Goal: Task Accomplishment & Management: Manage account settings

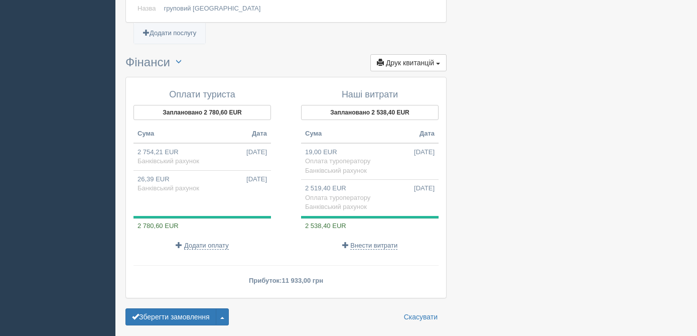
scroll to position [1036, 0]
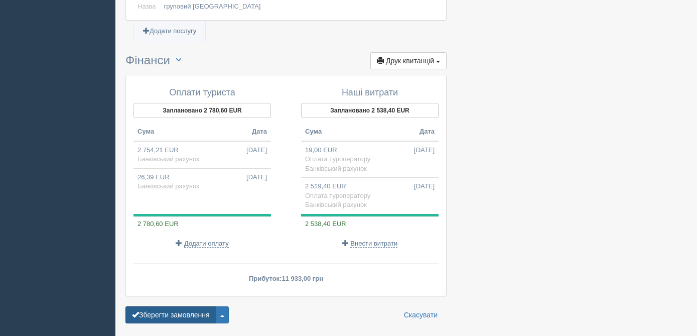
click at [168, 315] on button "Зберегти замовлення" at bounding box center [171, 314] width 91 height 17
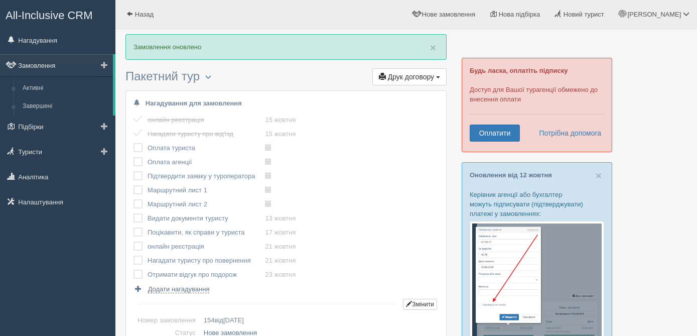
click at [39, 61] on link "Замовлення" at bounding box center [56, 65] width 113 height 22
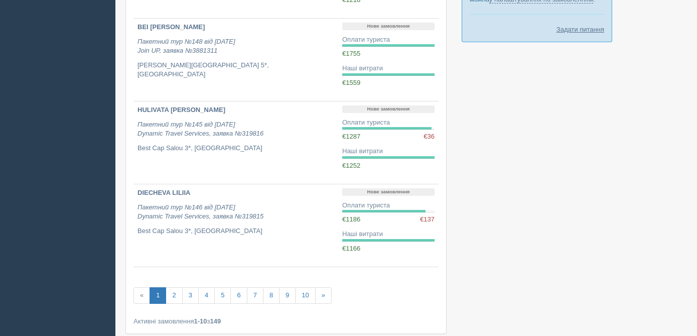
scroll to position [678, 0]
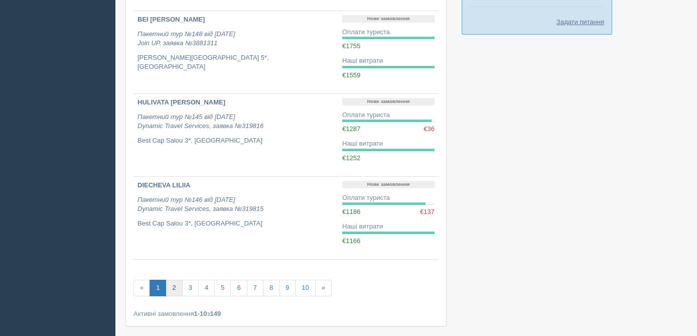
click at [178, 293] on link "2" at bounding box center [174, 288] width 17 height 17
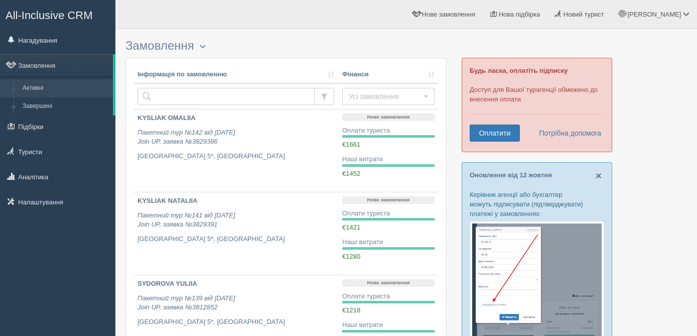
click at [599, 174] on span "×" at bounding box center [599, 176] width 6 height 12
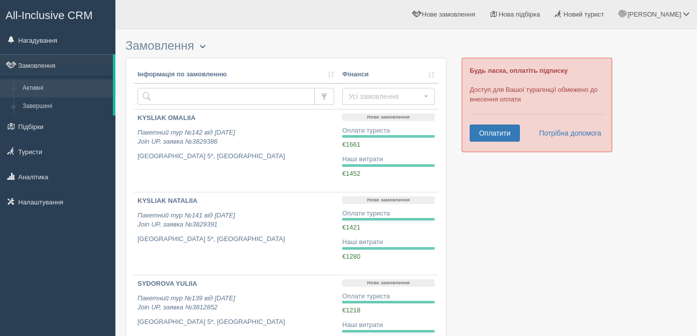
click at [198, 43] on button "button" at bounding box center [202, 47] width 17 height 12
click at [338, 46] on h3 "Замовлення Турист в офісі Скачати в Excel Розширений пошук..." at bounding box center [286, 46] width 321 height 14
click at [654, 15] on span "[PERSON_NAME]" at bounding box center [655, 15] width 54 height 8
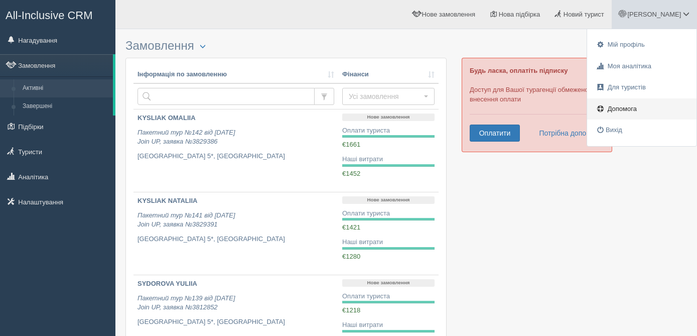
click at [635, 108] on span "Допомога" at bounding box center [622, 109] width 29 height 8
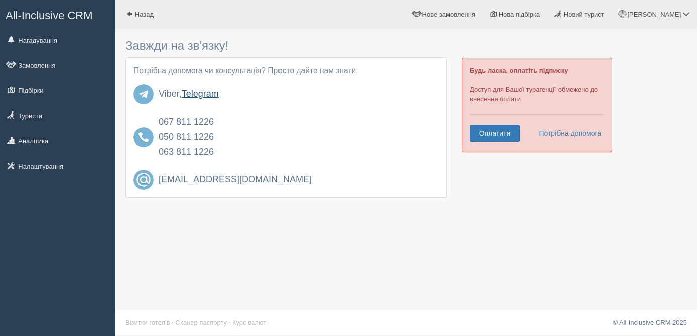
click at [207, 93] on link "Telegram" at bounding box center [200, 94] width 37 height 10
click at [32, 114] on link "Туристи" at bounding box center [57, 115] width 115 height 22
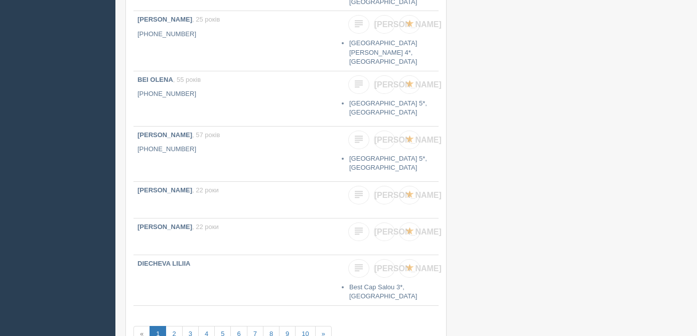
scroll to position [350, 0]
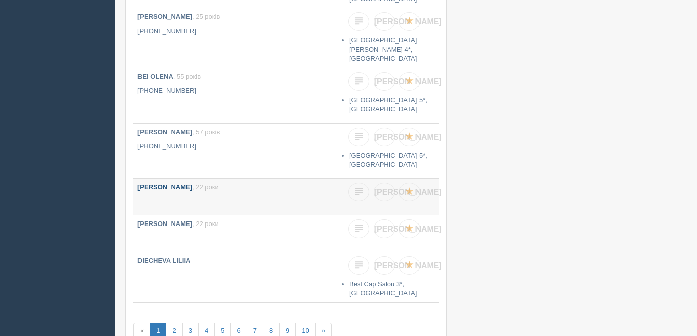
click at [170, 183] on b "PINCHUK VIKTORIIA" at bounding box center [165, 187] width 55 height 8
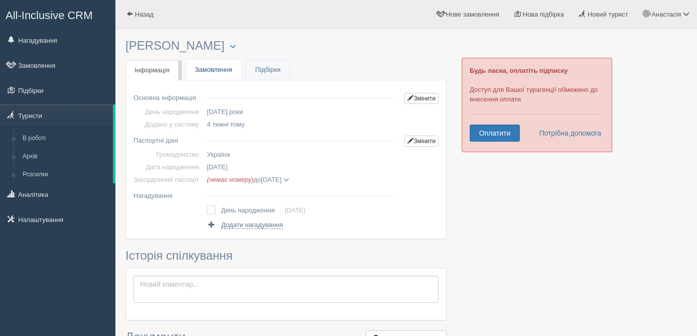
click at [208, 65] on link "Замовлення" at bounding box center [213, 70] width 55 height 21
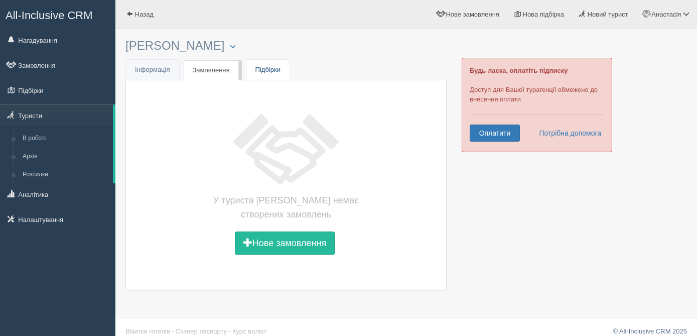
click at [278, 69] on link "Підбірки" at bounding box center [268, 70] width 43 height 21
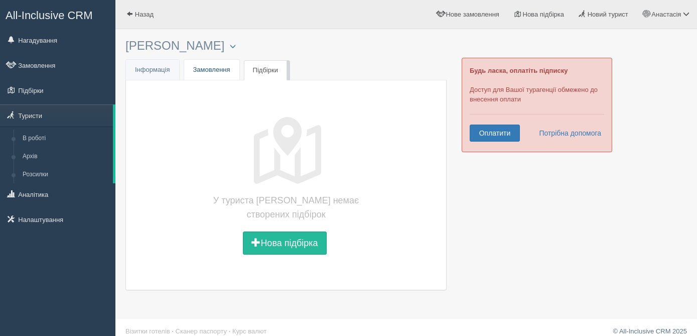
click at [217, 69] on link "Замовлення" at bounding box center [211, 70] width 55 height 21
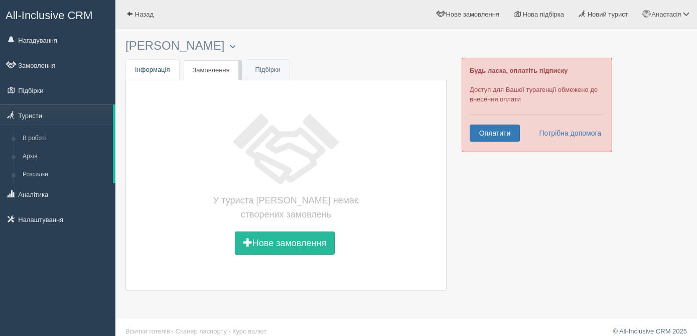
click at [153, 70] on span "Інформація" at bounding box center [152, 70] width 35 height 8
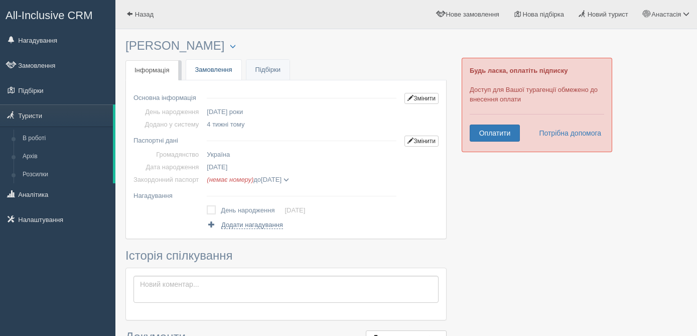
click at [224, 74] on link "Замовлення" at bounding box center [213, 70] width 55 height 21
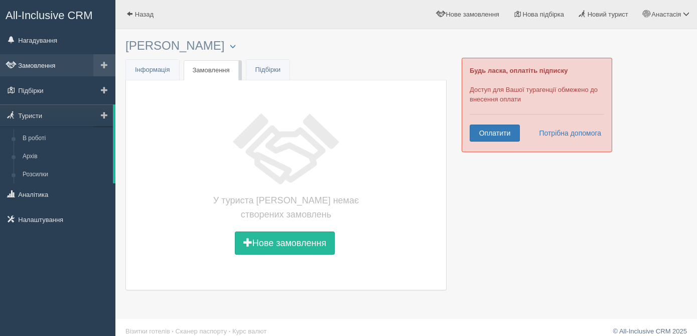
click at [73, 65] on link "Замовлення" at bounding box center [57, 65] width 115 height 22
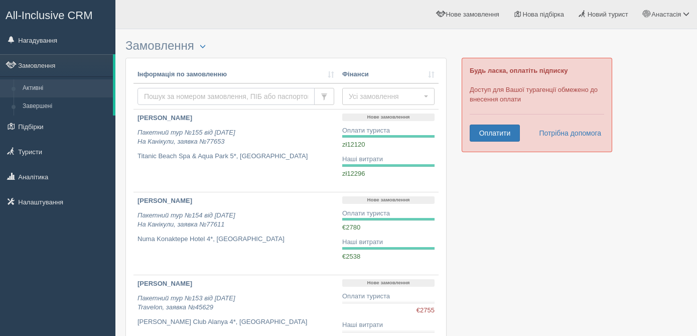
click at [227, 92] on input "text" at bounding box center [226, 96] width 177 height 17
paste input "1017735"
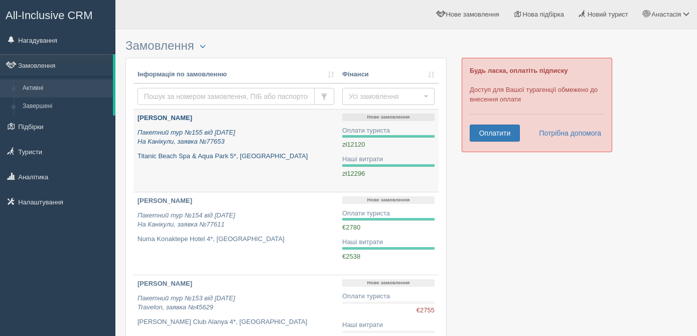
type input "1017735"
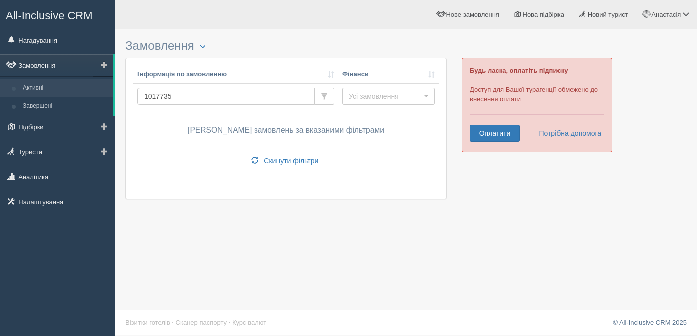
click at [40, 67] on link "Замовлення" at bounding box center [56, 65] width 113 height 22
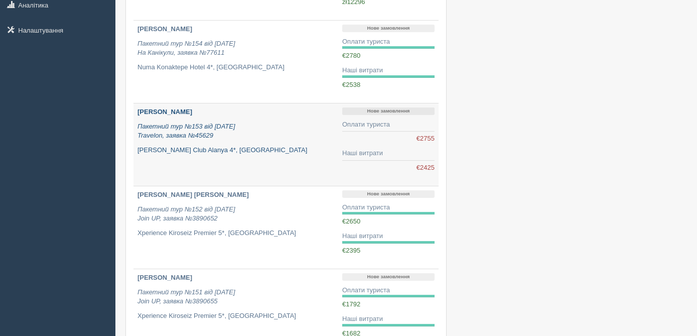
scroll to position [70, 0]
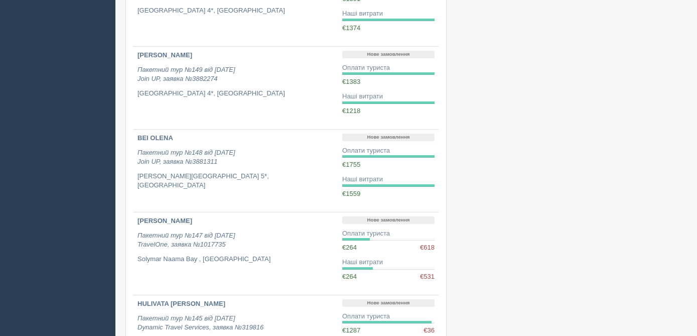
scroll to position [562, 0]
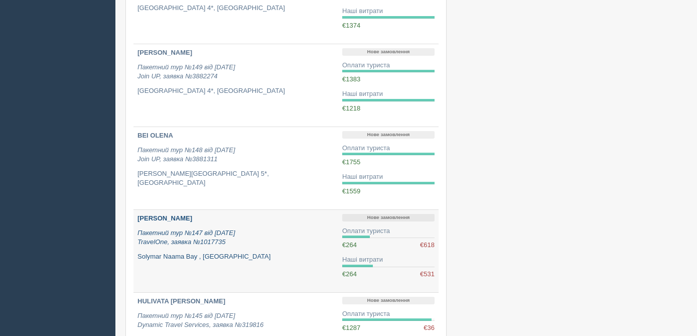
click at [261, 246] on p "Пакетний тур №147 від 12.09.2025 TravelOne, заявка №1017735" at bounding box center [236, 237] width 197 height 19
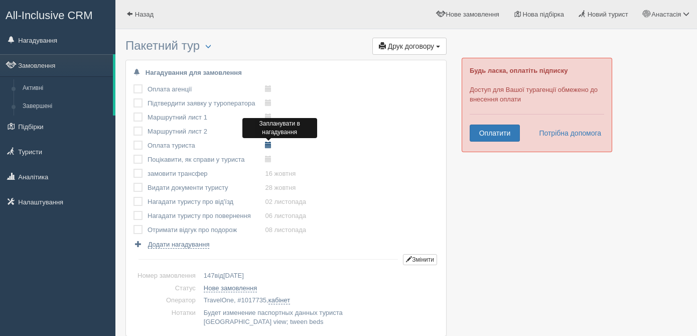
click at [272, 147] on span at bounding box center [268, 145] width 7 height 7
type input "[DATE] 13:15"
select select "13"
select select "15"
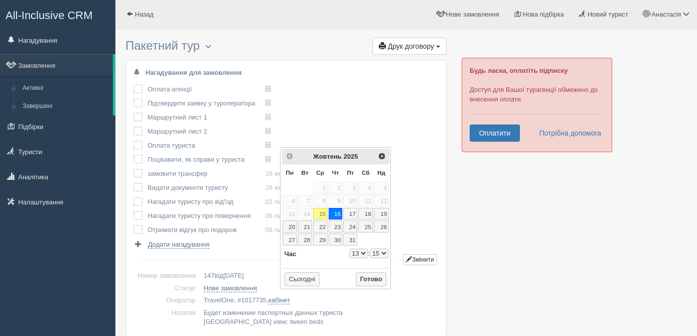
click at [339, 214] on link "16" at bounding box center [336, 214] width 14 height 12
select select "13"
select select "15"
click at [364, 251] on select "0 1 2 3 4 5 6 7 8 9 10 11 12 13 14 15 16 17 18 19 20 21 22 23" at bounding box center [358, 254] width 19 height 10
type input "2025-10-16 11:15"
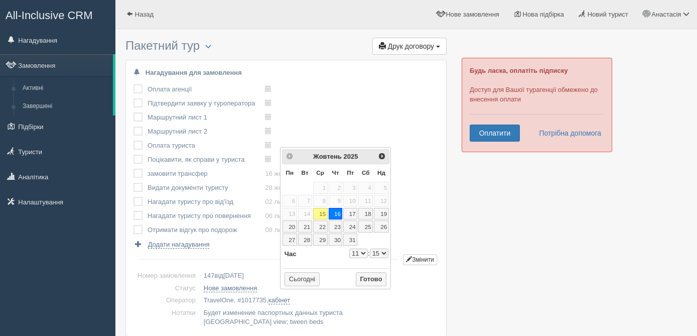
select select "11"
select select "15"
click at [370, 279] on button "Готово" at bounding box center [371, 279] width 31 height 14
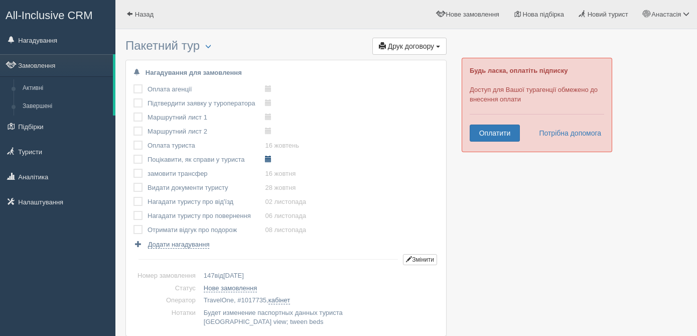
click at [272, 158] on span at bounding box center [268, 159] width 7 height 7
type input "2025-11-04 13:15"
select select "13"
select select "15"
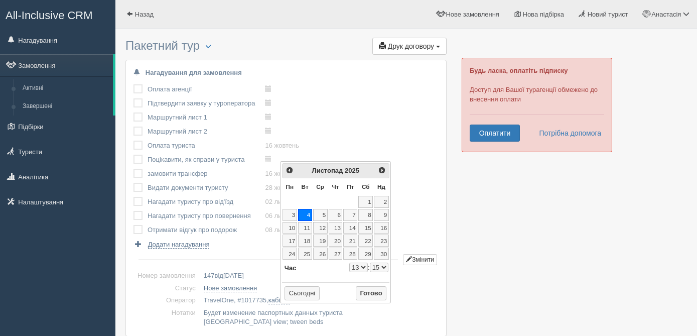
click at [308, 213] on link "4" at bounding box center [305, 215] width 14 height 12
select select "13"
select select "15"
click at [373, 291] on button "Готово" at bounding box center [371, 293] width 31 height 14
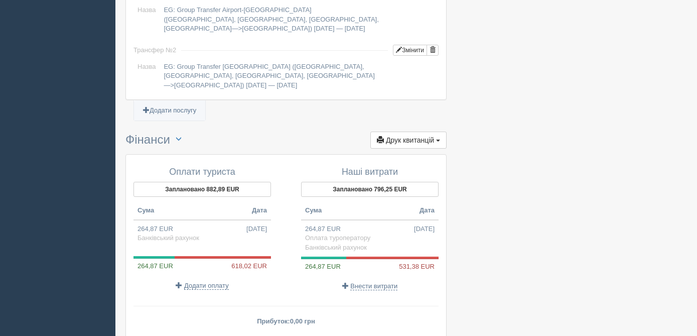
scroll to position [1021, 0]
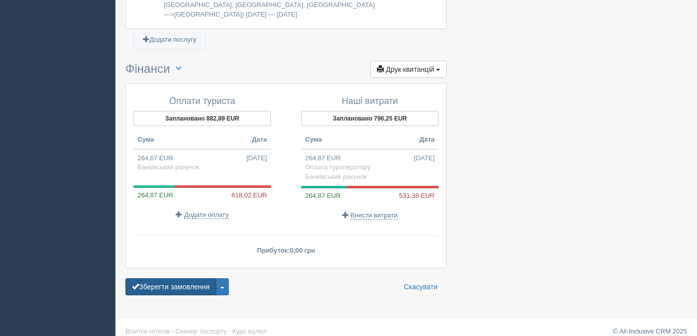
click at [169, 278] on button "Зберегти замовлення" at bounding box center [171, 286] width 91 height 17
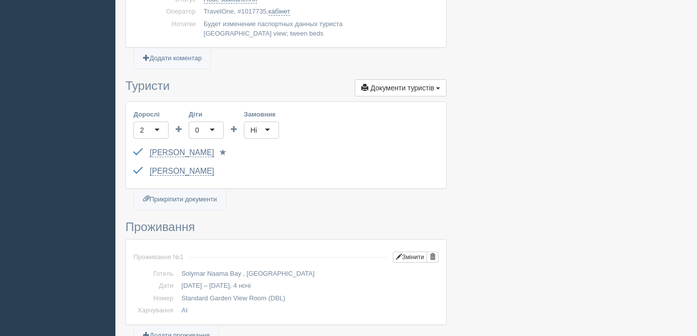
scroll to position [321, 0]
click at [198, 199] on link "Прикріпити документи" at bounding box center [180, 198] width 92 height 21
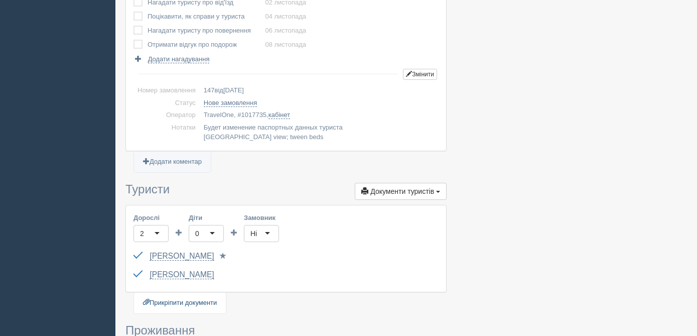
scroll to position [236, 0]
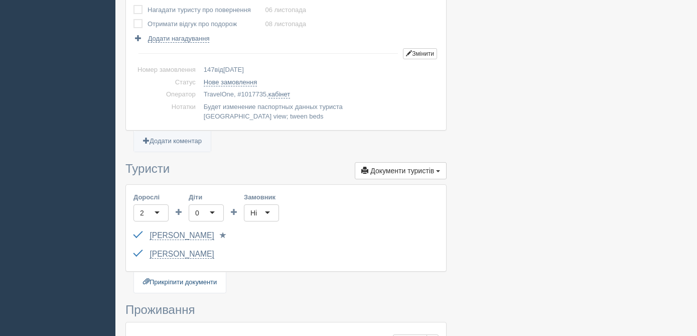
click at [188, 280] on link "Прикріпити документи" at bounding box center [180, 282] width 92 height 21
type input "C:\fakepath\Contract_No.09_25-10013.pdf"
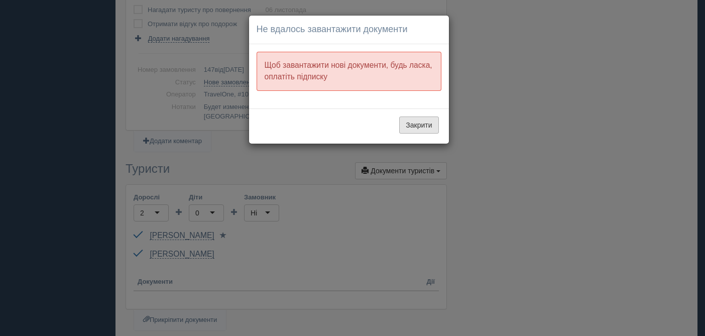
click at [416, 121] on button "Закрити" at bounding box center [418, 124] width 39 height 17
